Goal: Check status: Check status

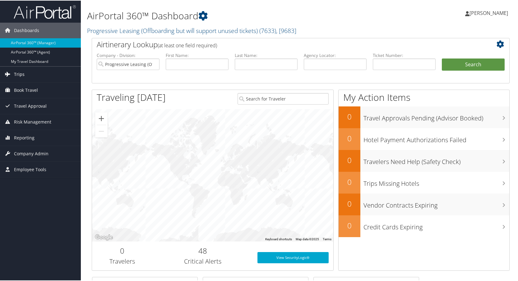
click at [20, 74] on span "Trips" at bounding box center [19, 74] width 11 height 16
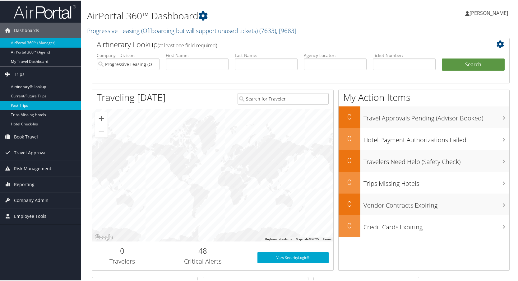
click at [20, 103] on link "Past Trips" at bounding box center [40, 104] width 81 height 9
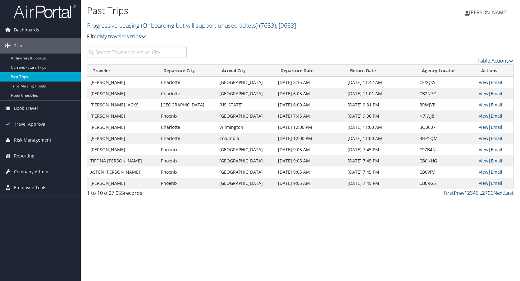
click at [112, 52] on input "search" at bounding box center [137, 52] width 100 height 11
type input "[GEOGRAPHIC_DATA]"
click at [463, 192] on link "Prev" at bounding box center [462, 192] width 11 height 7
click at [500, 194] on link "Next" at bounding box center [499, 192] width 11 height 7
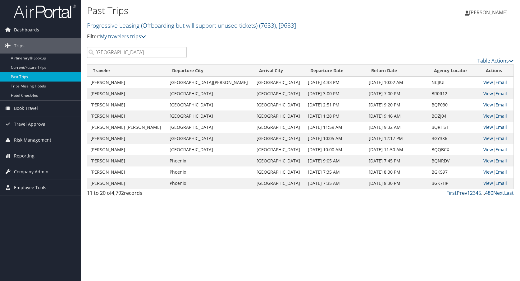
click at [461, 194] on link "Prev" at bounding box center [462, 192] width 11 height 7
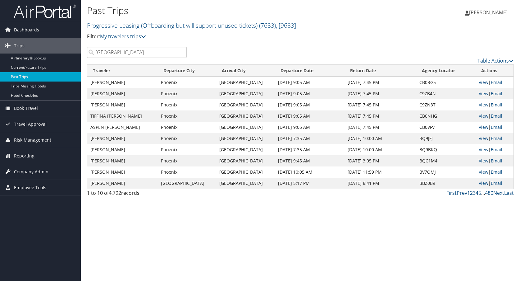
drag, startPoint x: 95, startPoint y: 53, endPoint x: 137, endPoint y: 54, distance: 41.7
click at [137, 54] on input "[GEOGRAPHIC_DATA]" at bounding box center [137, 52] width 100 height 11
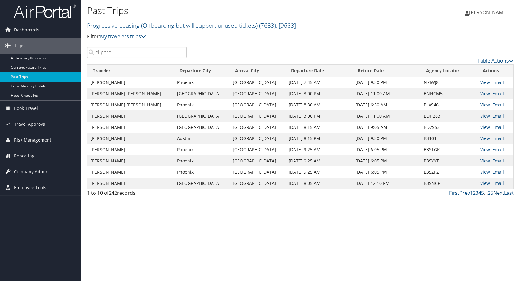
type input "el paso"
click at [500, 192] on link "Next" at bounding box center [499, 192] width 11 height 7
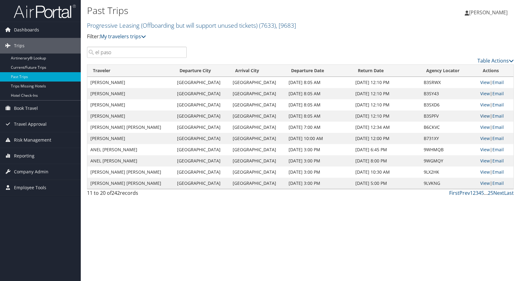
click at [484, 116] on link "View" at bounding box center [486, 116] width 10 height 6
click at [464, 193] on link "Prev" at bounding box center [465, 192] width 11 height 7
